Goal: Find specific page/section: Find specific page/section

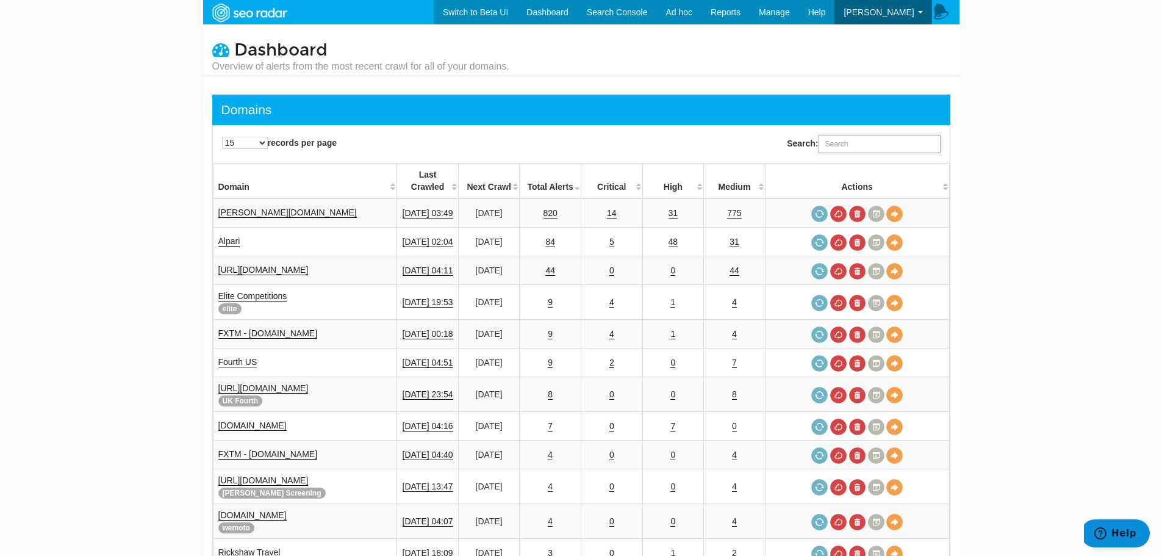
click at [846, 139] on input "Search:" at bounding box center [880, 144] width 122 height 18
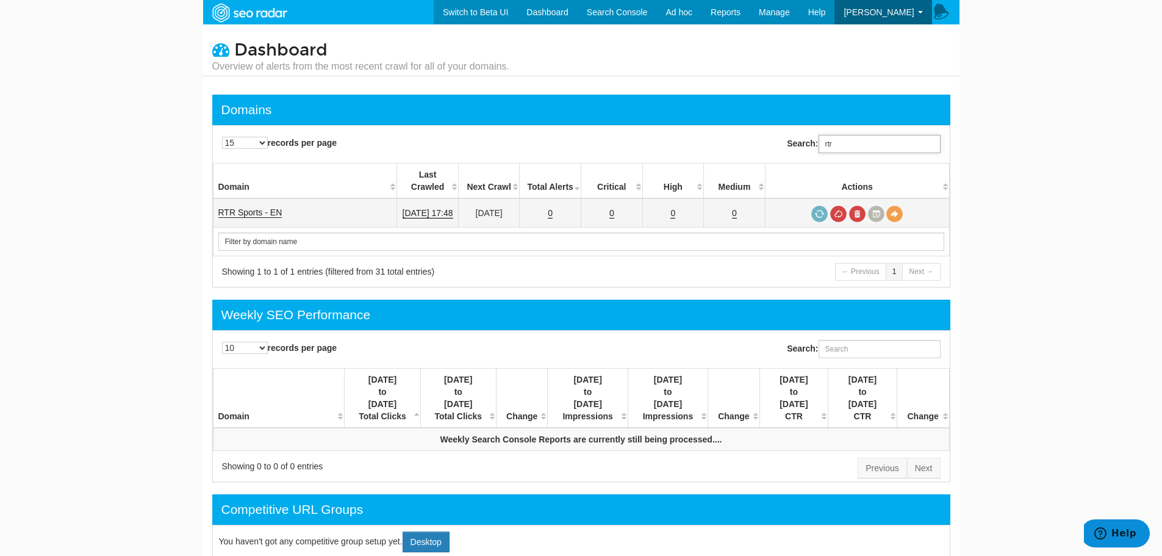
type input "rtr"
click at [259, 207] on link "RTR Sports - EN" at bounding box center [250, 212] width 64 height 10
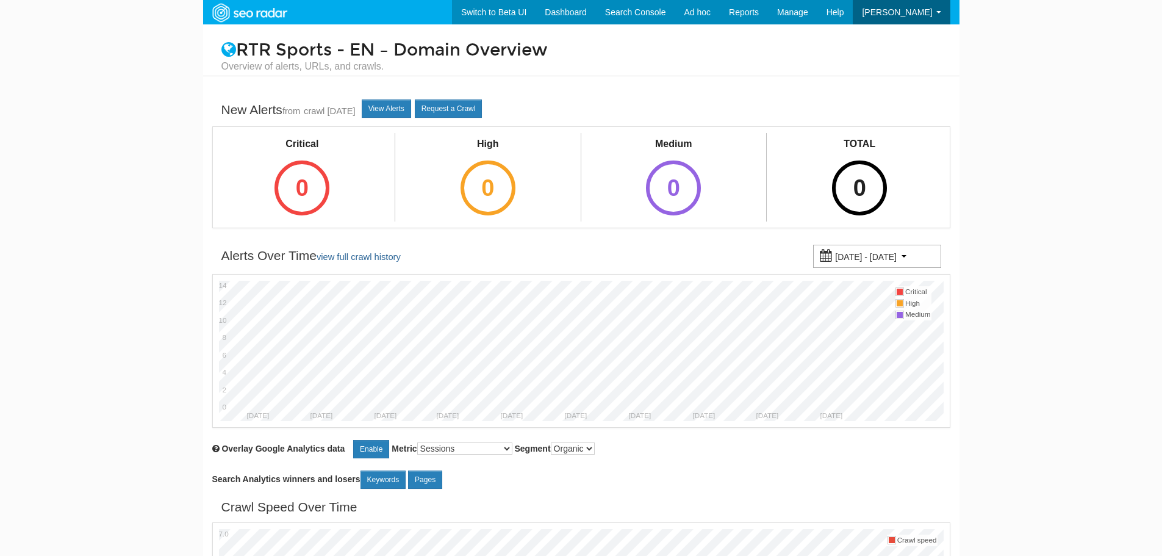
scroll to position [49, 0]
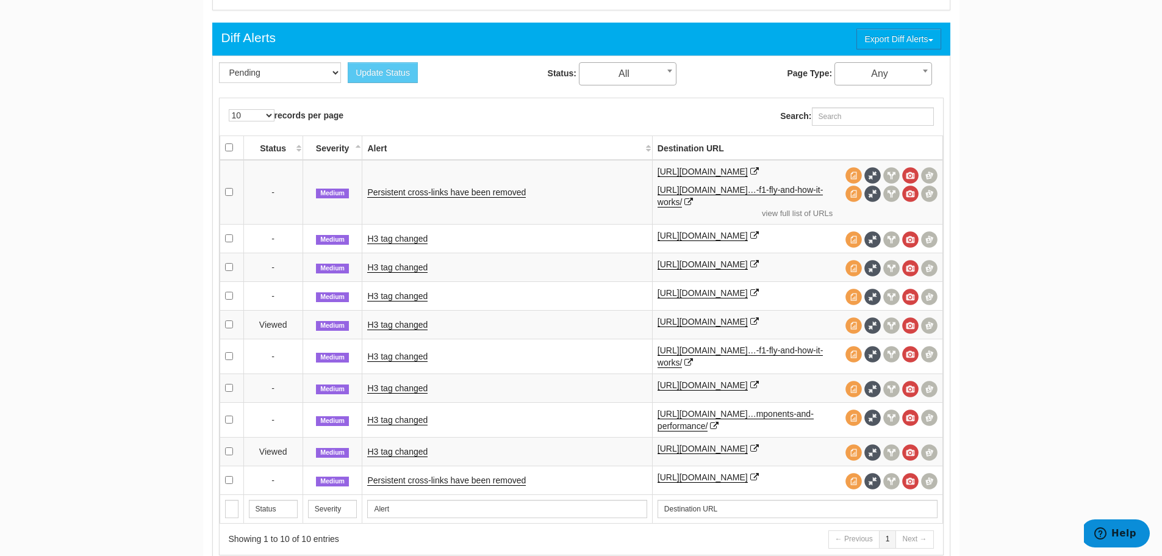
scroll to position [549, 0]
